Goal: Task Accomplishment & Management: Use online tool/utility

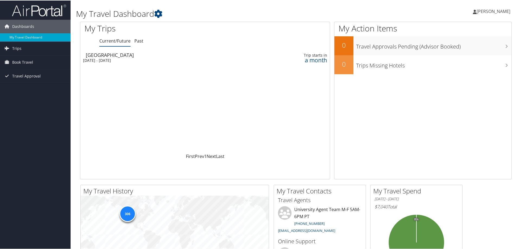
click at [120, 61] on div "[DATE] - [DATE]" at bounding box center [161, 60] width 157 height 5
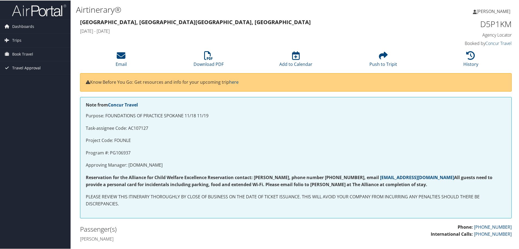
click at [24, 68] on span "Travel Approval" at bounding box center [26, 68] width 29 height 14
click at [20, 55] on span "Book Travel" at bounding box center [22, 54] width 21 height 14
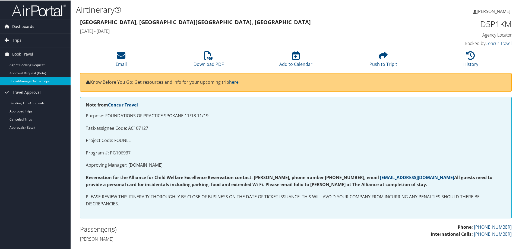
click at [28, 81] on link "Book/Manage Online Trips" at bounding box center [35, 81] width 71 height 8
